Goal: Task Accomplishment & Management: Manage account settings

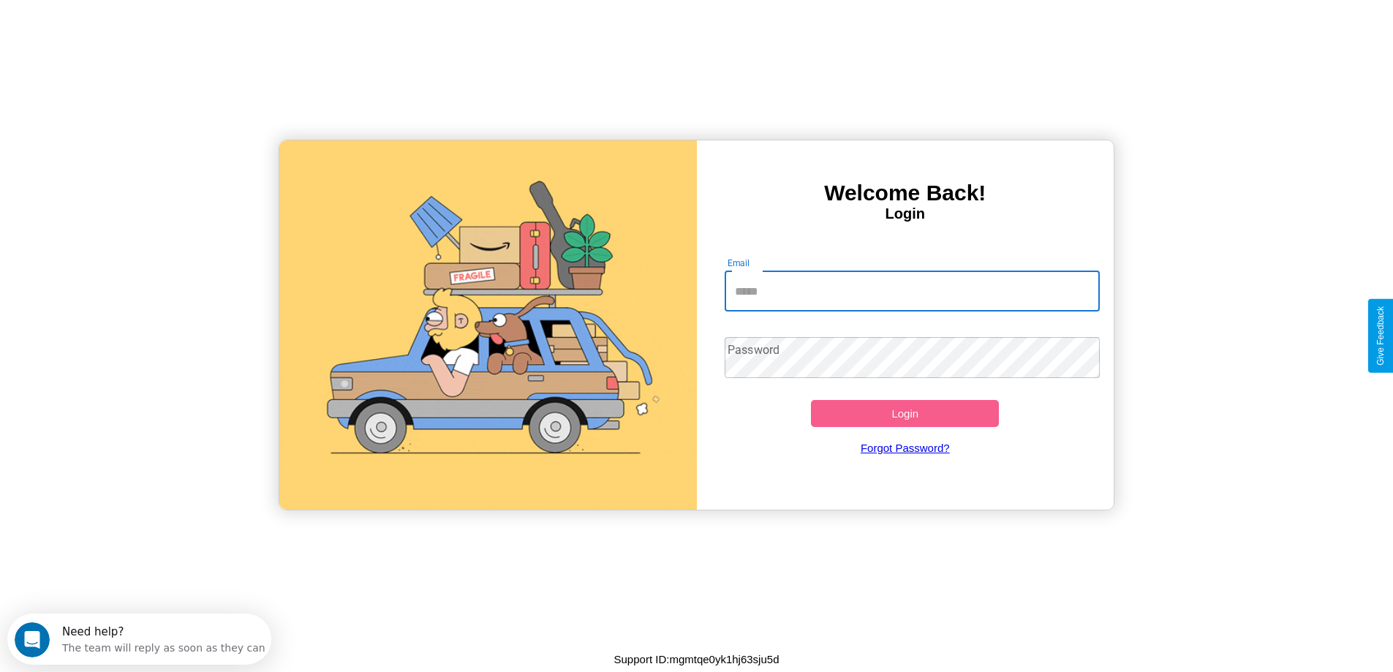
click at [912, 291] on input "Email" at bounding box center [912, 291] width 375 height 41
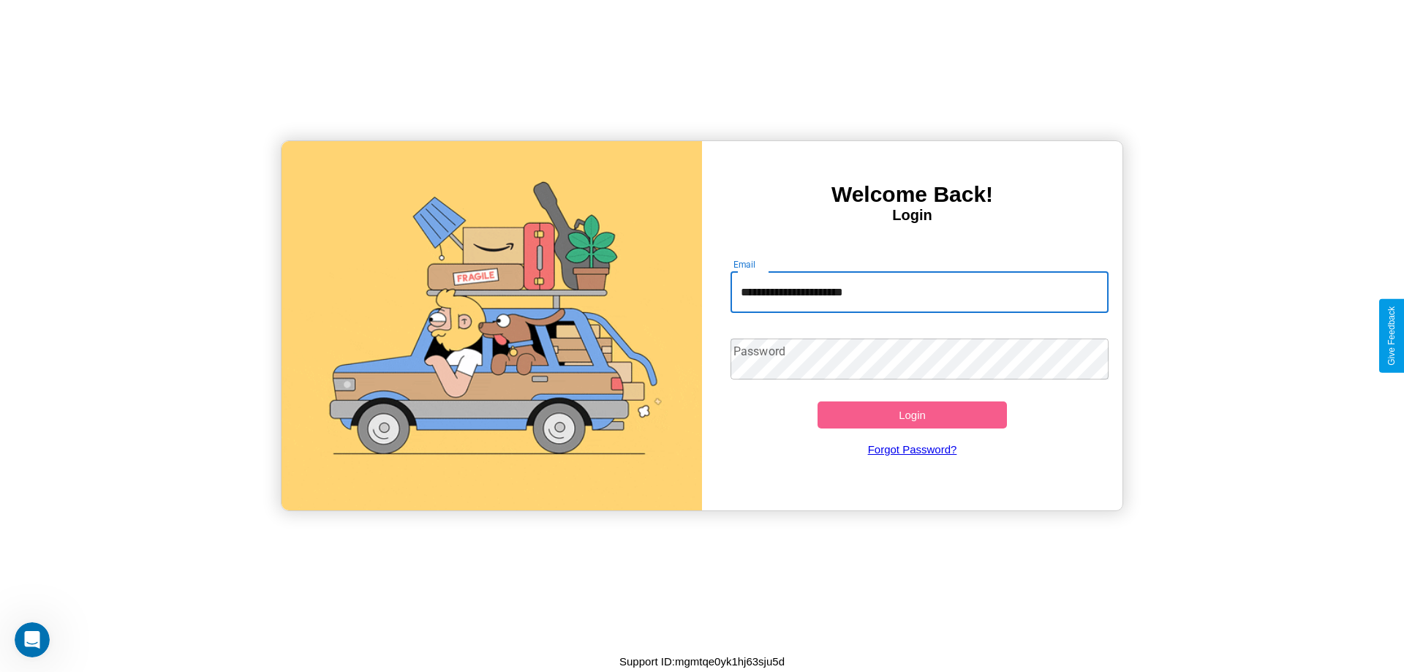
type input "**********"
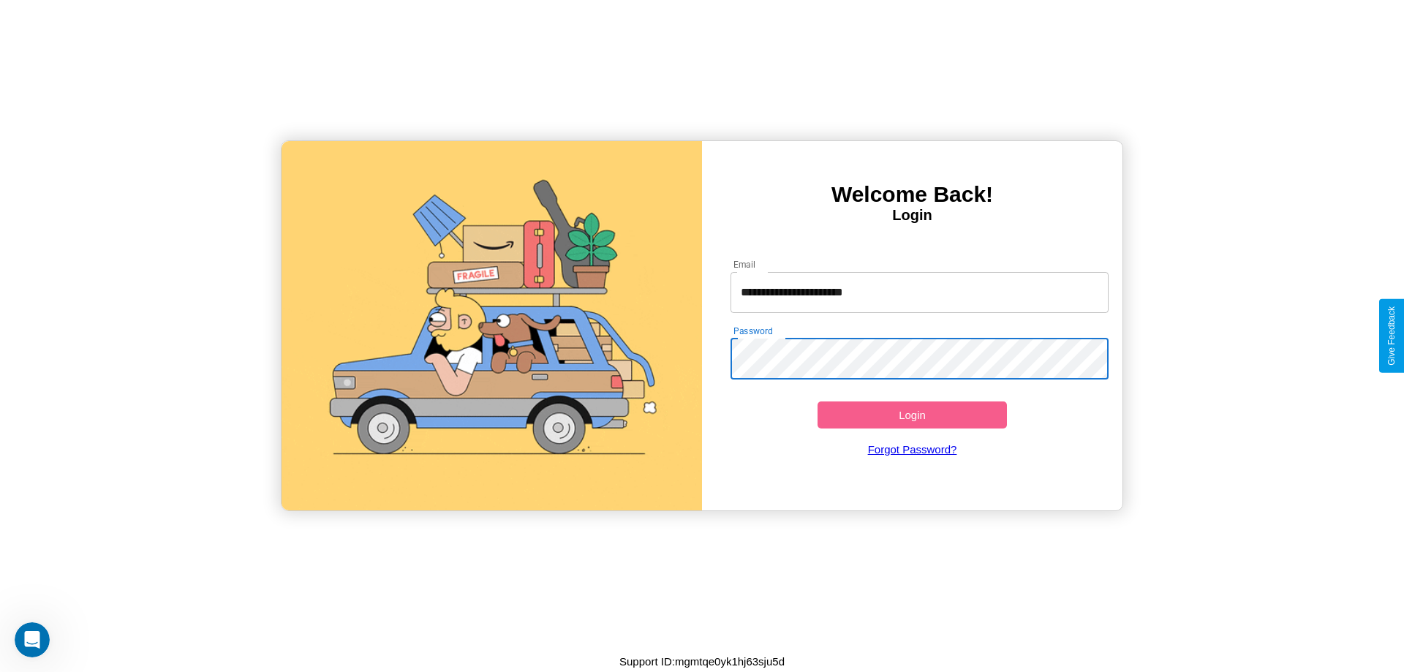
click at [912, 415] on button "Login" at bounding box center [912, 414] width 189 height 27
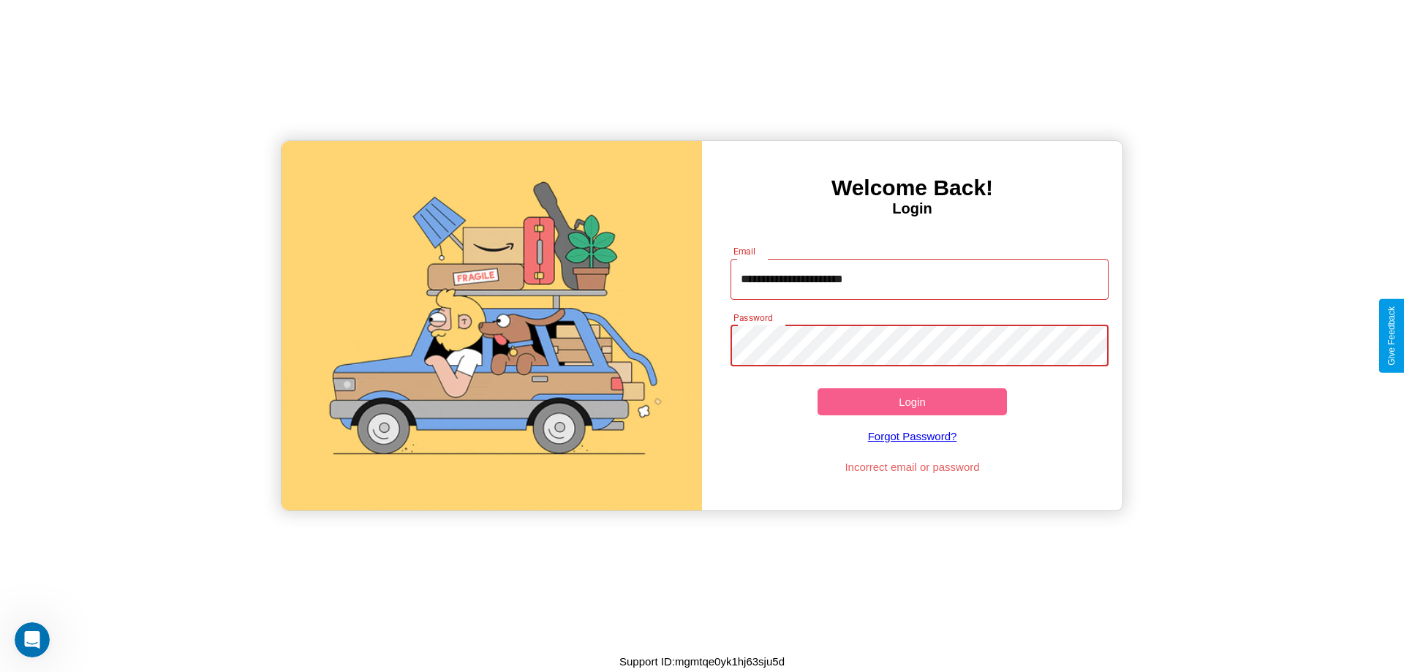
click at [912, 401] on button "Login" at bounding box center [912, 401] width 189 height 27
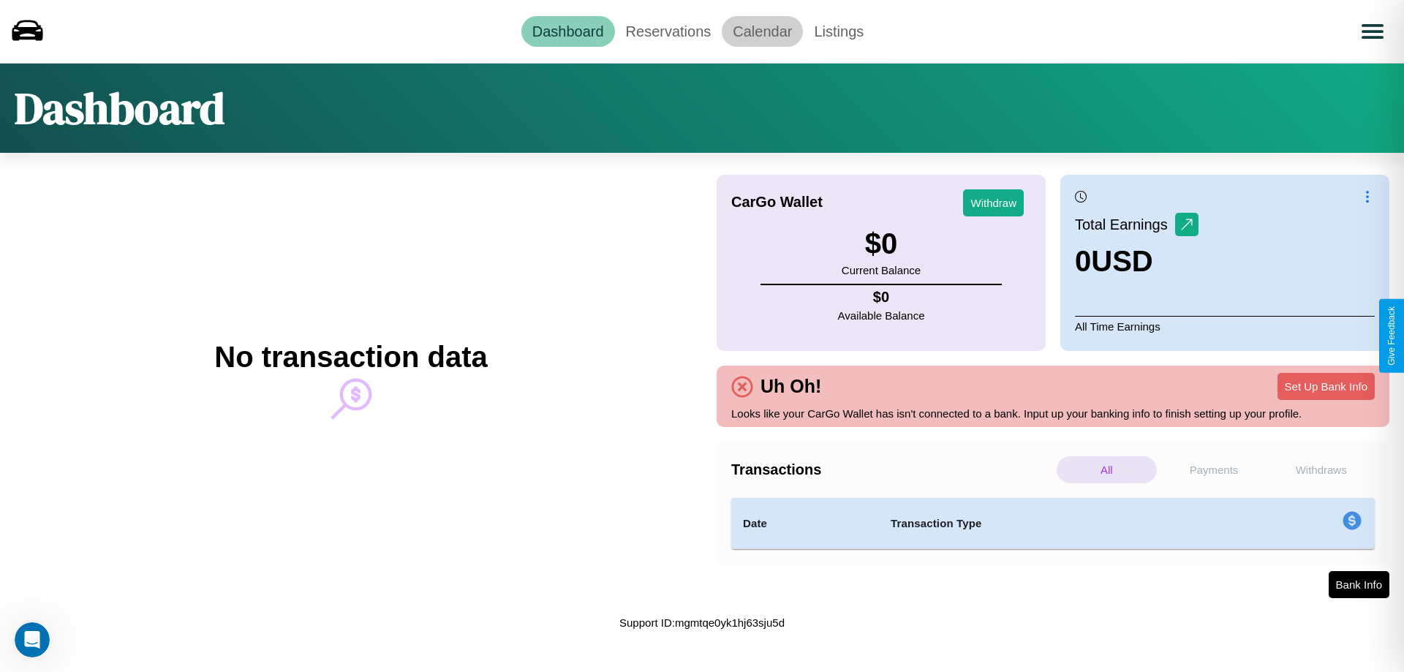
click at [762, 31] on link "Calendar" at bounding box center [762, 31] width 81 height 31
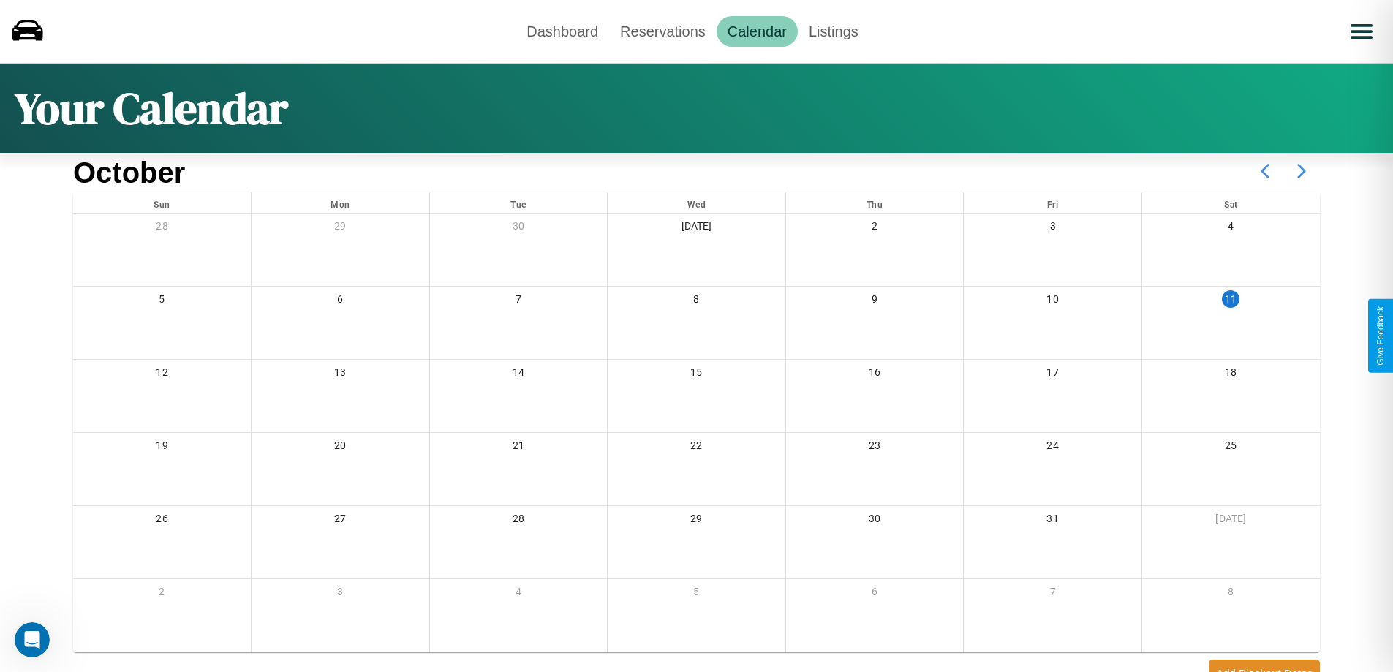
click at [1302, 171] on icon at bounding box center [1301, 171] width 37 height 37
click at [663, 31] on link "Reservations" at bounding box center [662, 31] width 107 height 31
